Goal: Transaction & Acquisition: Purchase product/service

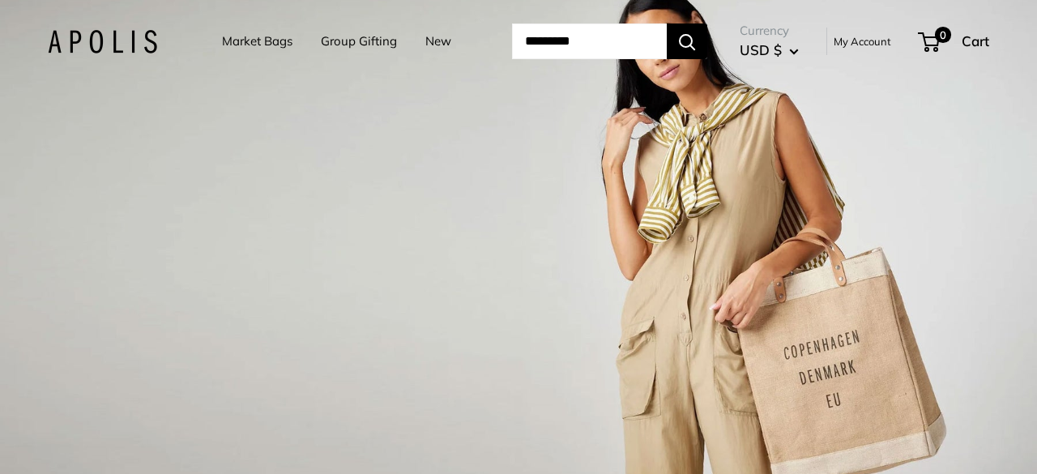
click at [526, 41] on input "Search..." at bounding box center [589, 41] width 155 height 36
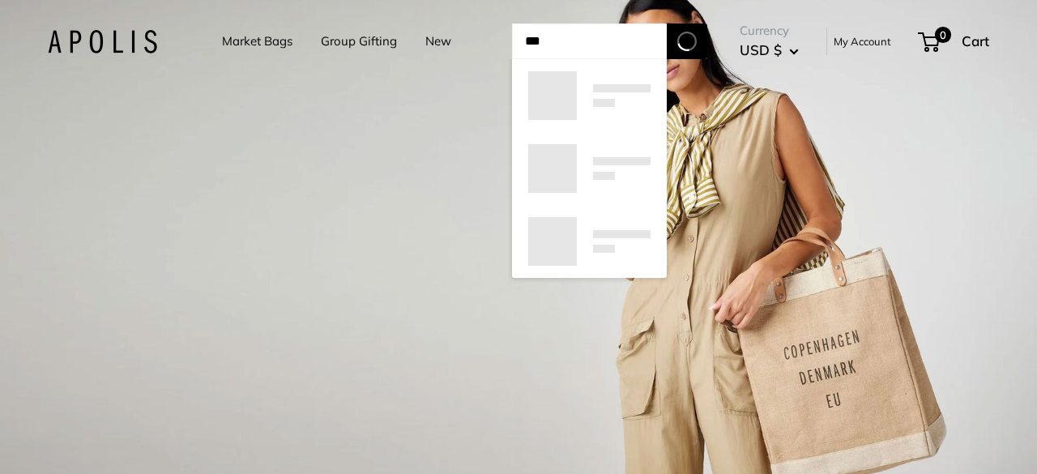
type input "***"
click at [667, 23] on button "Search" at bounding box center [687, 41] width 41 height 36
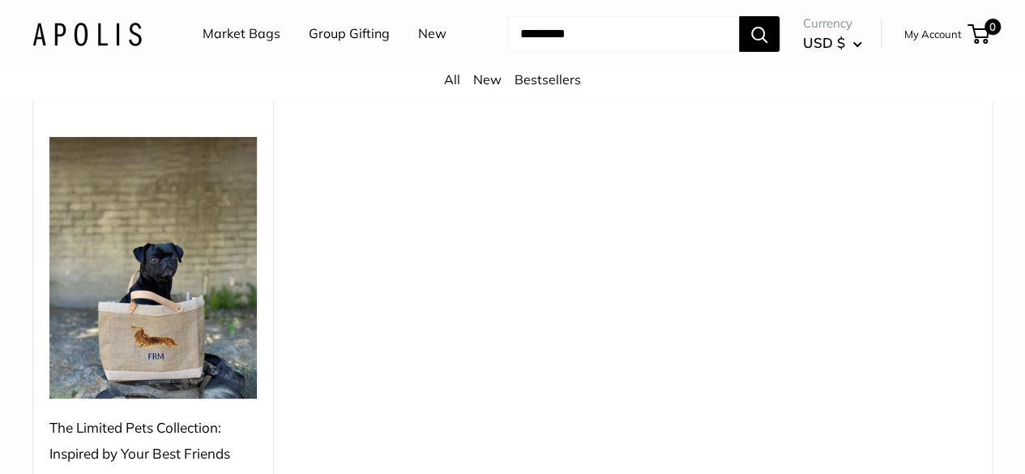
scroll to position [243, 0]
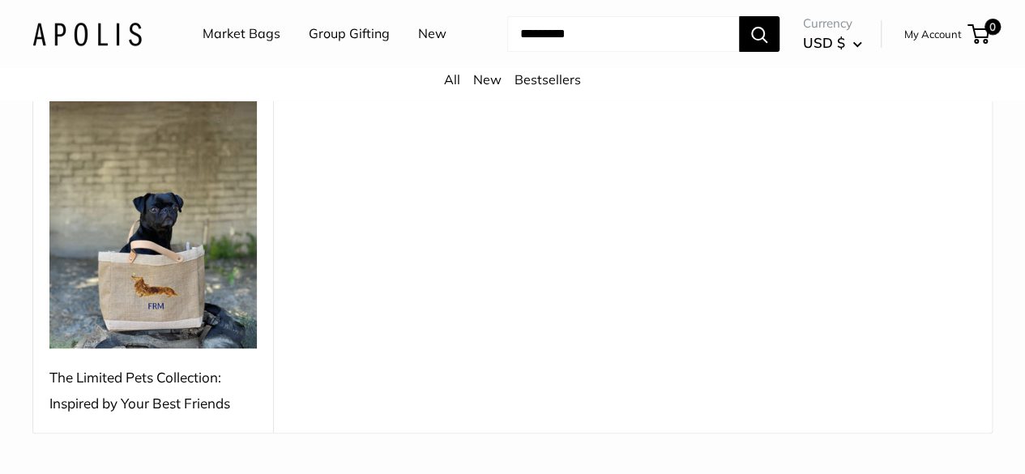
click at [179, 367] on div "The Limited Pets Collection: Inspired by Your Best Friends" at bounding box center [152, 391] width 207 height 52
click at [168, 262] on img at bounding box center [152, 218] width 207 height 262
click at [147, 213] on img at bounding box center [152, 218] width 207 height 262
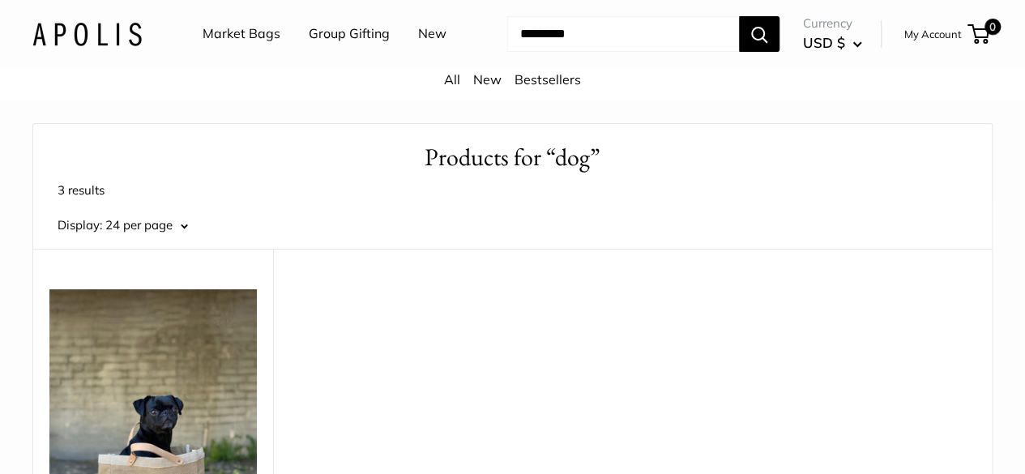
scroll to position [0, 0]
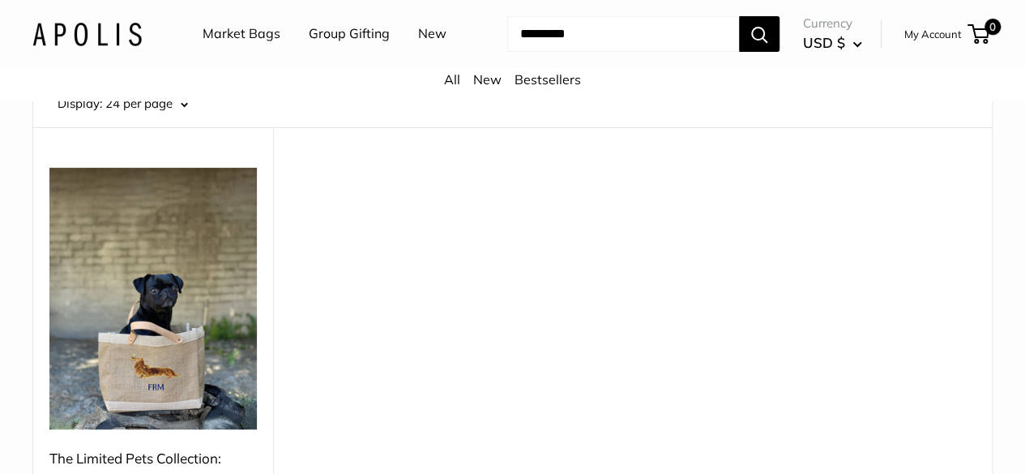
click at [154, 289] on img at bounding box center [152, 299] width 207 height 262
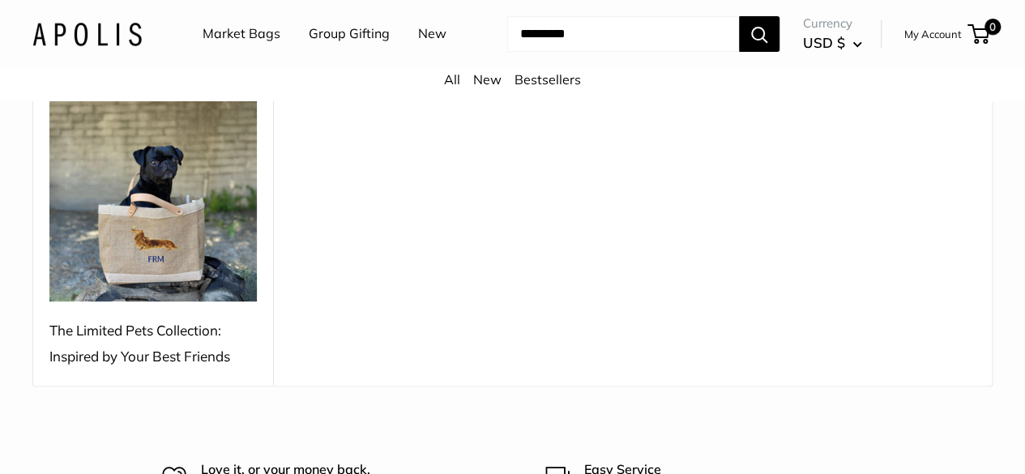
scroll to position [405, 0]
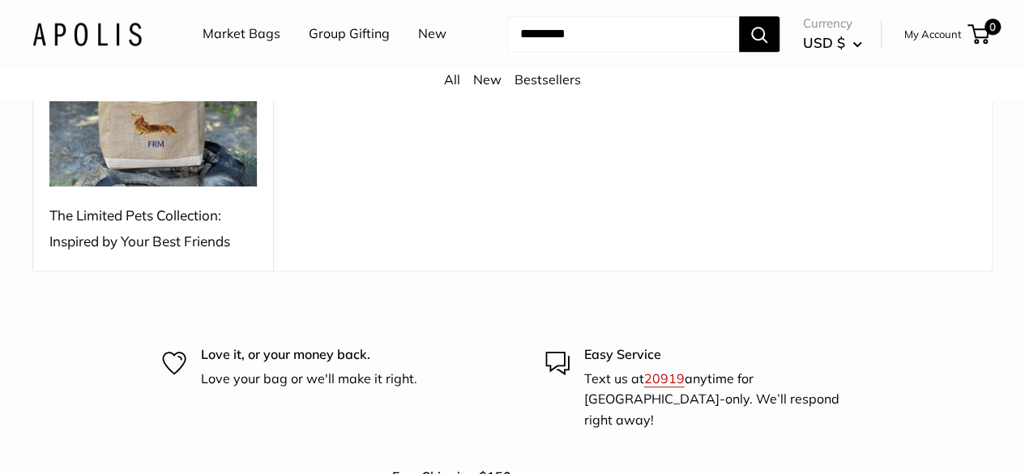
click at [149, 203] on div "The Limited Pets Collection: Inspired by Your Best Friends" at bounding box center [152, 229] width 207 height 52
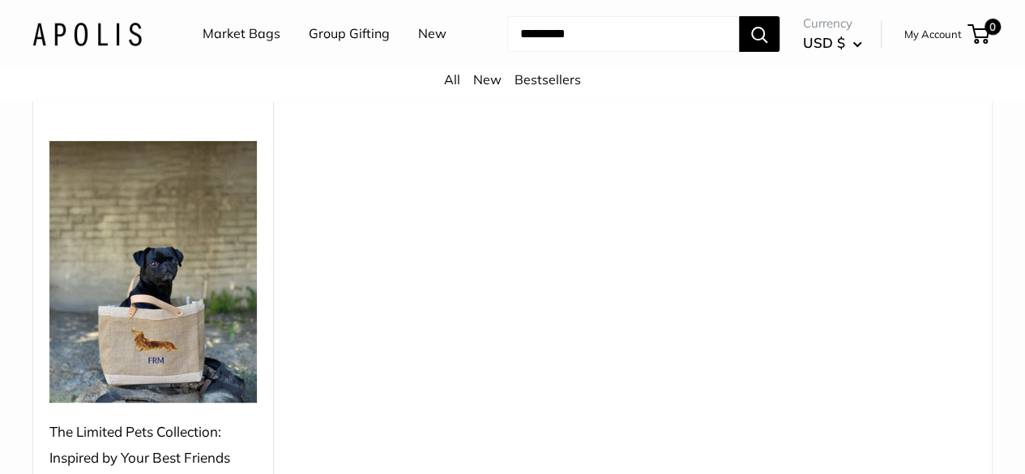
scroll to position [162, 0]
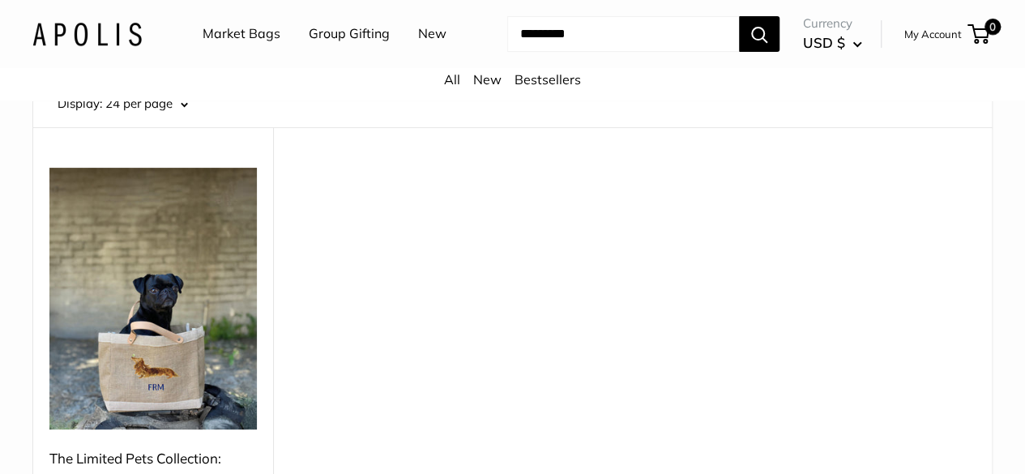
click at [585, 52] on input "Search..." at bounding box center [623, 34] width 232 height 36
type input "***"
click at [739, 16] on button "Search" at bounding box center [759, 34] width 41 height 36
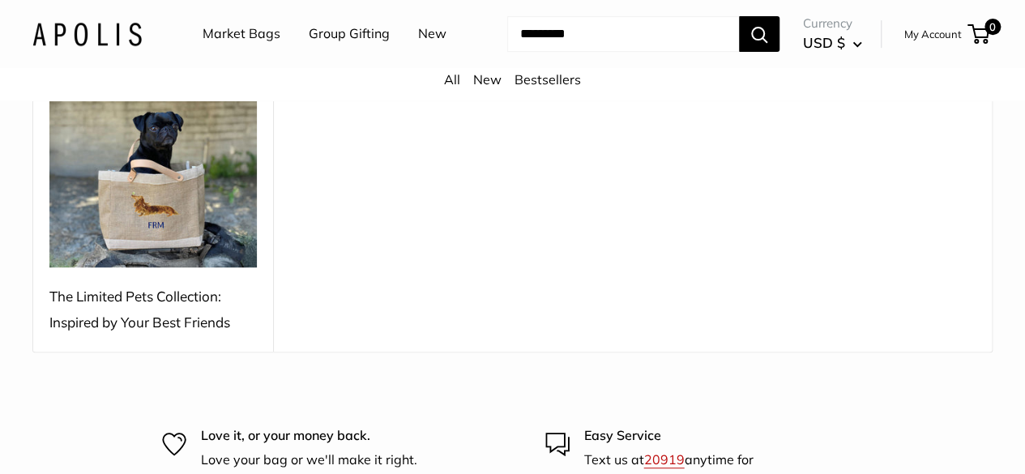
click at [165, 229] on img at bounding box center [152, 137] width 207 height 262
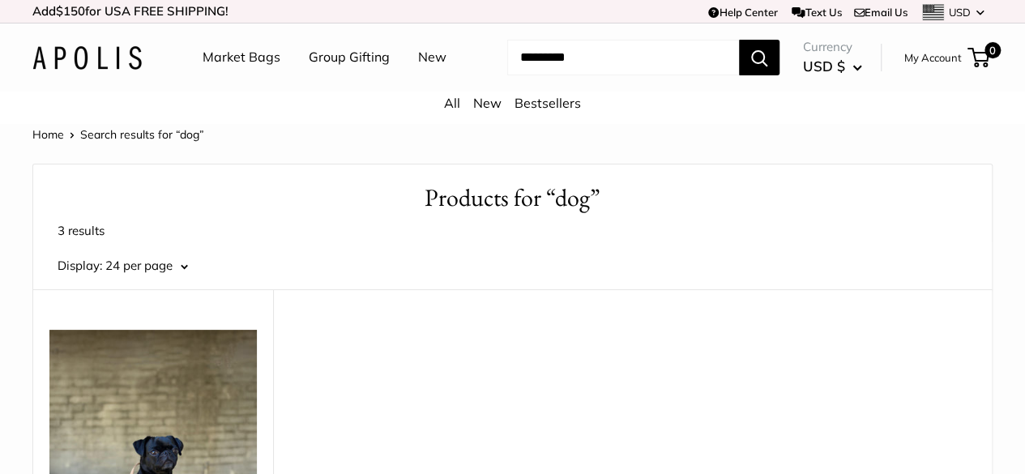
click at [552, 75] on input "Search..." at bounding box center [623, 58] width 232 height 36
type input "***"
click at [739, 40] on button "Search" at bounding box center [759, 58] width 41 height 36
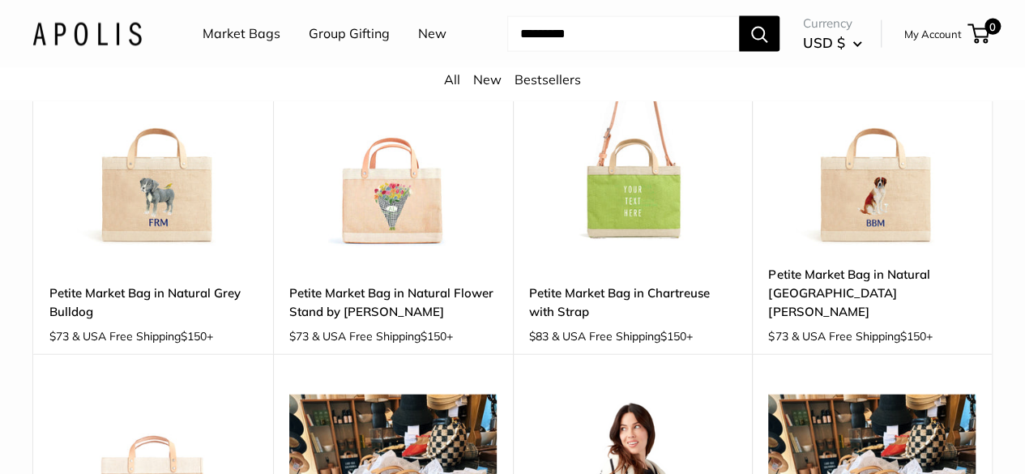
scroll to position [1863, 0]
